Goal: Information Seeking & Learning: Learn about a topic

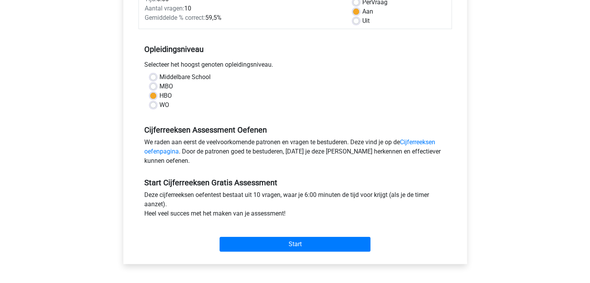
scroll to position [126, 0]
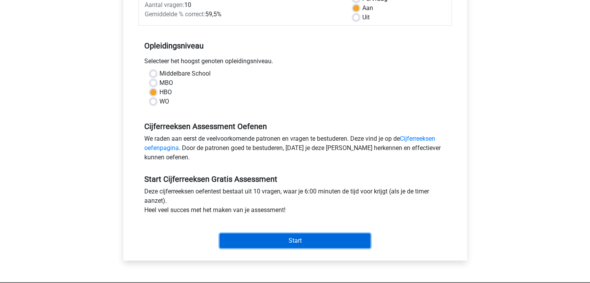
click at [301, 244] on input "Start" at bounding box center [295, 241] width 151 height 15
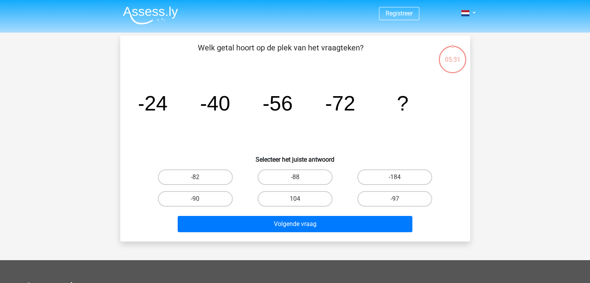
click at [298, 178] on input "-88" at bounding box center [297, 179] width 5 height 5
radio input "true"
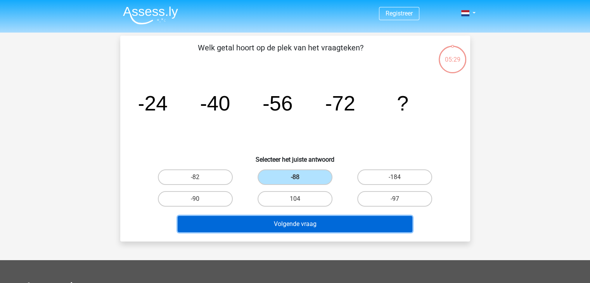
click at [306, 221] on button "Volgende vraag" at bounding box center [295, 224] width 235 height 16
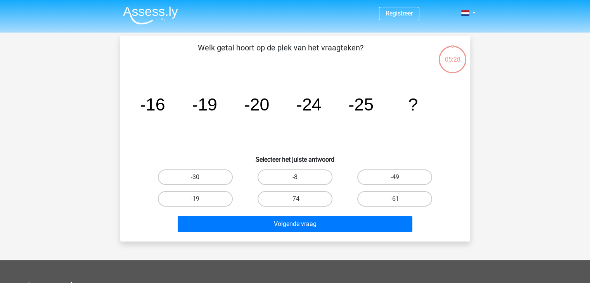
scroll to position [36, 0]
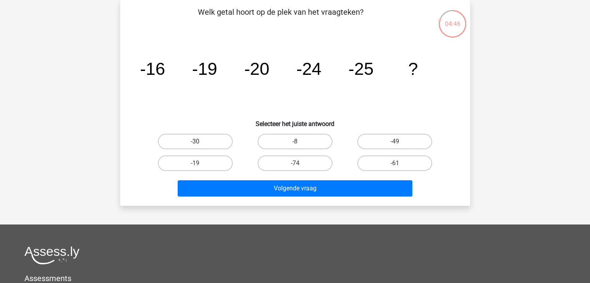
click at [193, 134] on label "-30" at bounding box center [195, 142] width 75 height 16
click at [195, 142] on input "-30" at bounding box center [197, 144] width 5 height 5
radio input "true"
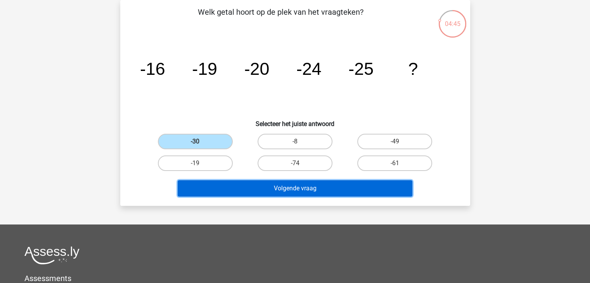
click at [296, 186] on button "Volgende vraag" at bounding box center [295, 188] width 235 height 16
